Goal: Navigation & Orientation: Find specific page/section

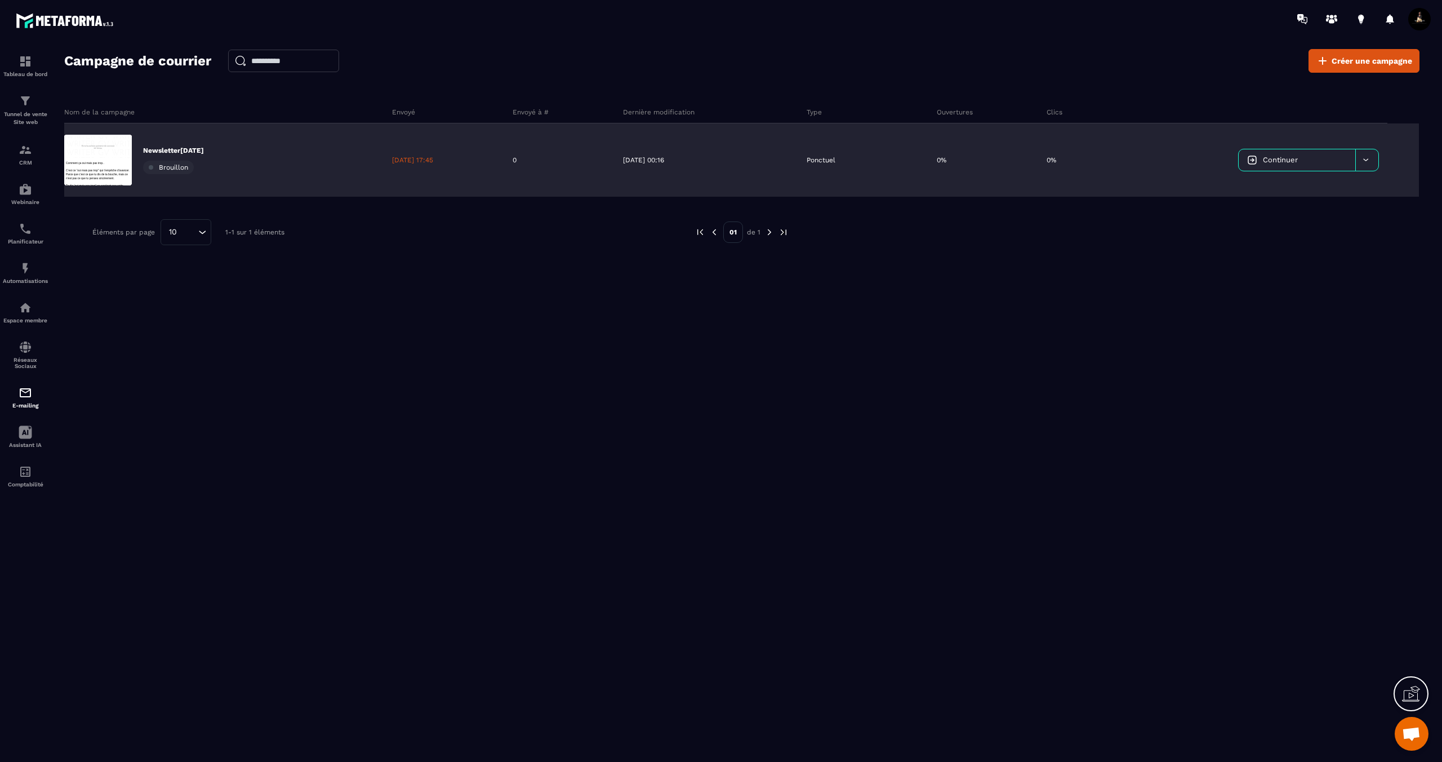
click at [1372, 163] on div at bounding box center [1367, 159] width 23 height 21
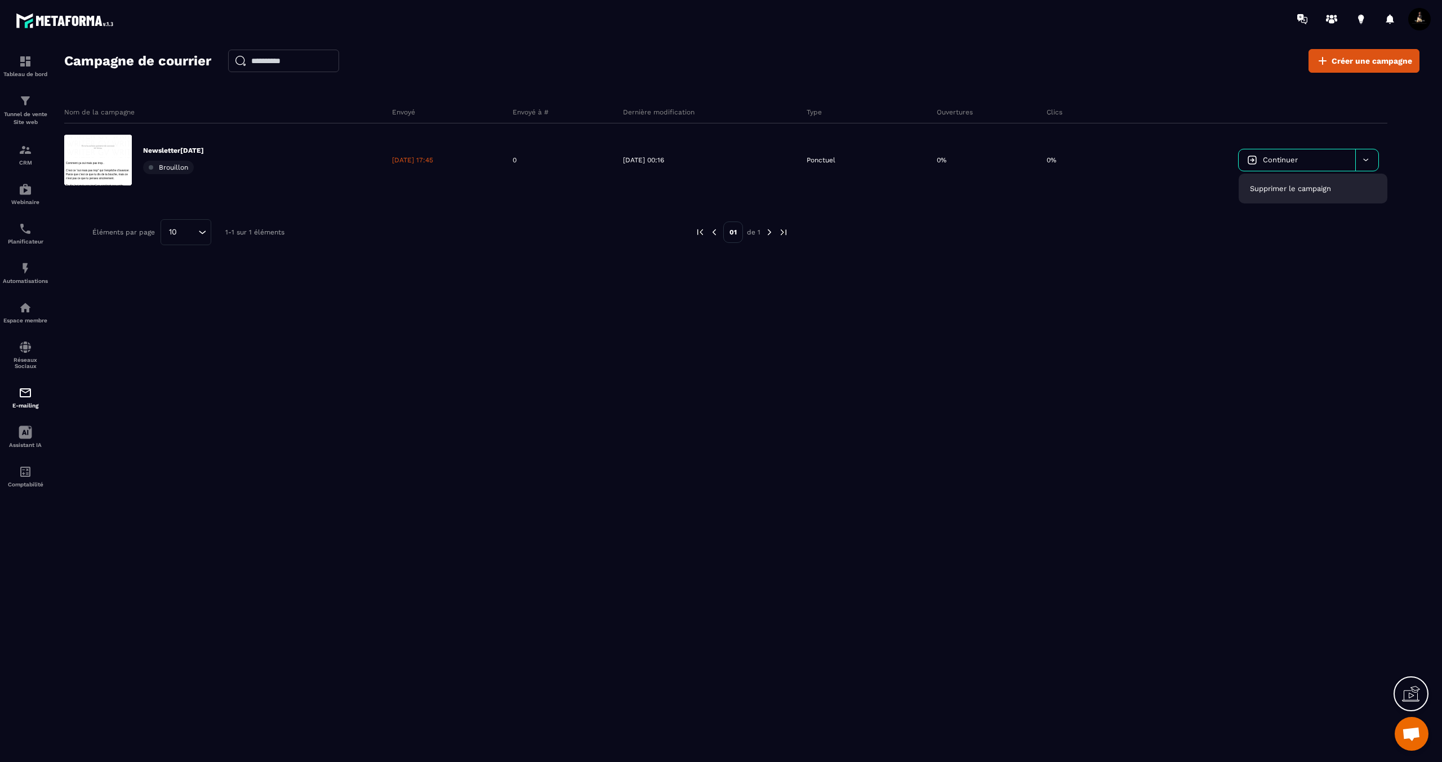
click at [1254, 289] on div "Nom de la campagne Envoyé Envoyé à # Dernière modification Type Ouvertures Clic…" at bounding box center [742, 202] width 1356 height 225
click at [22, 153] on img at bounding box center [26, 150] width 14 height 14
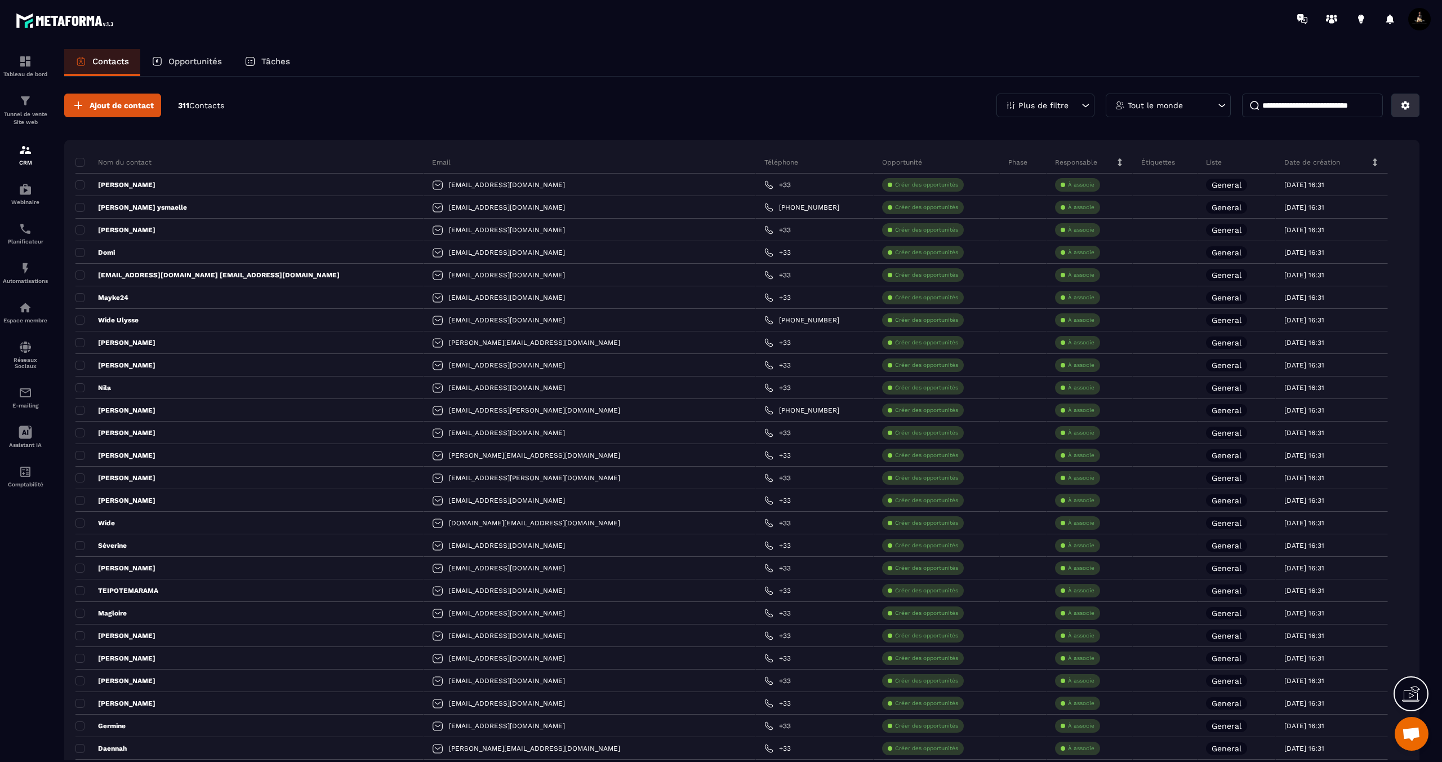
click at [1416, 114] on button at bounding box center [1406, 106] width 28 height 24
click at [21, 399] on img at bounding box center [26, 393] width 14 height 14
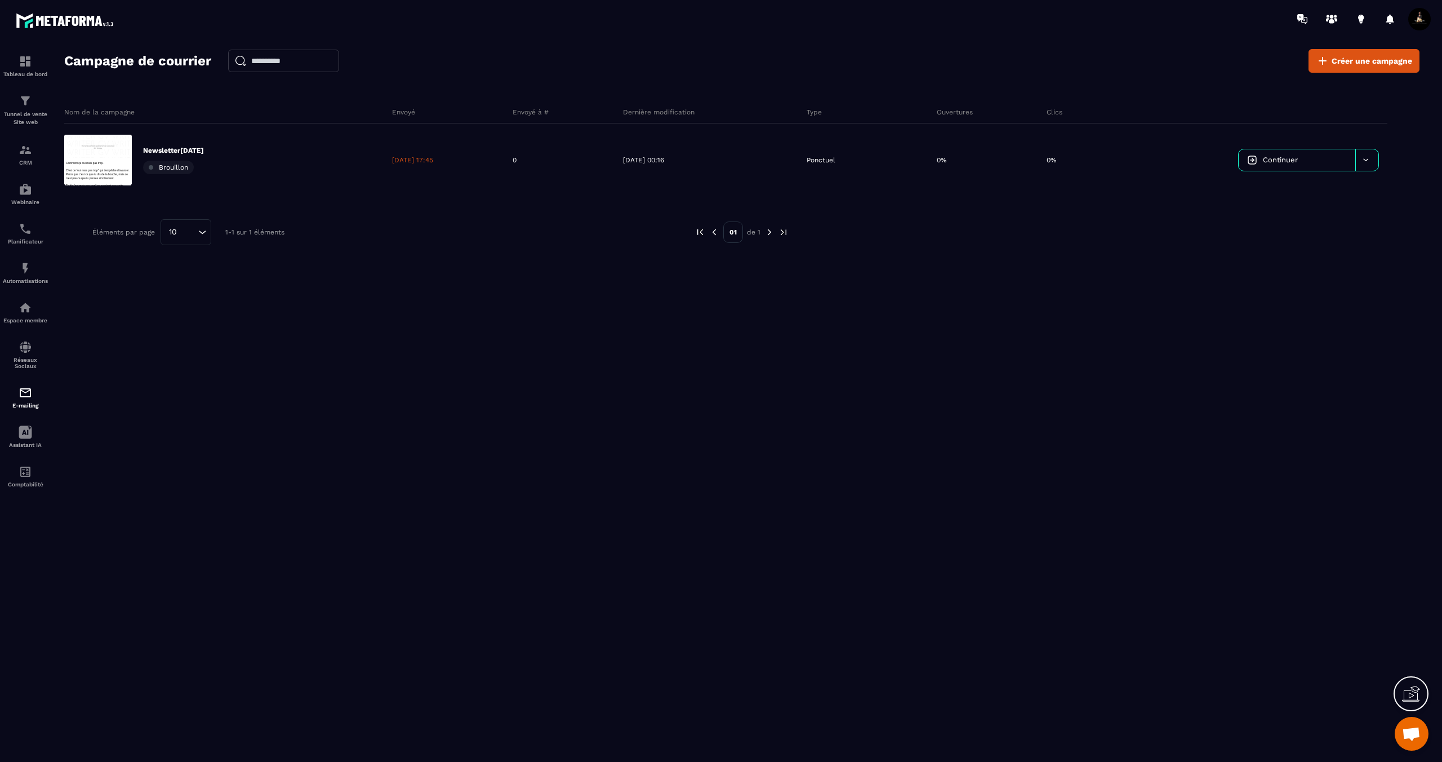
click at [5, 761] on div at bounding box center [25, 416] width 51 height 756
